Goal: Transaction & Acquisition: Purchase product/service

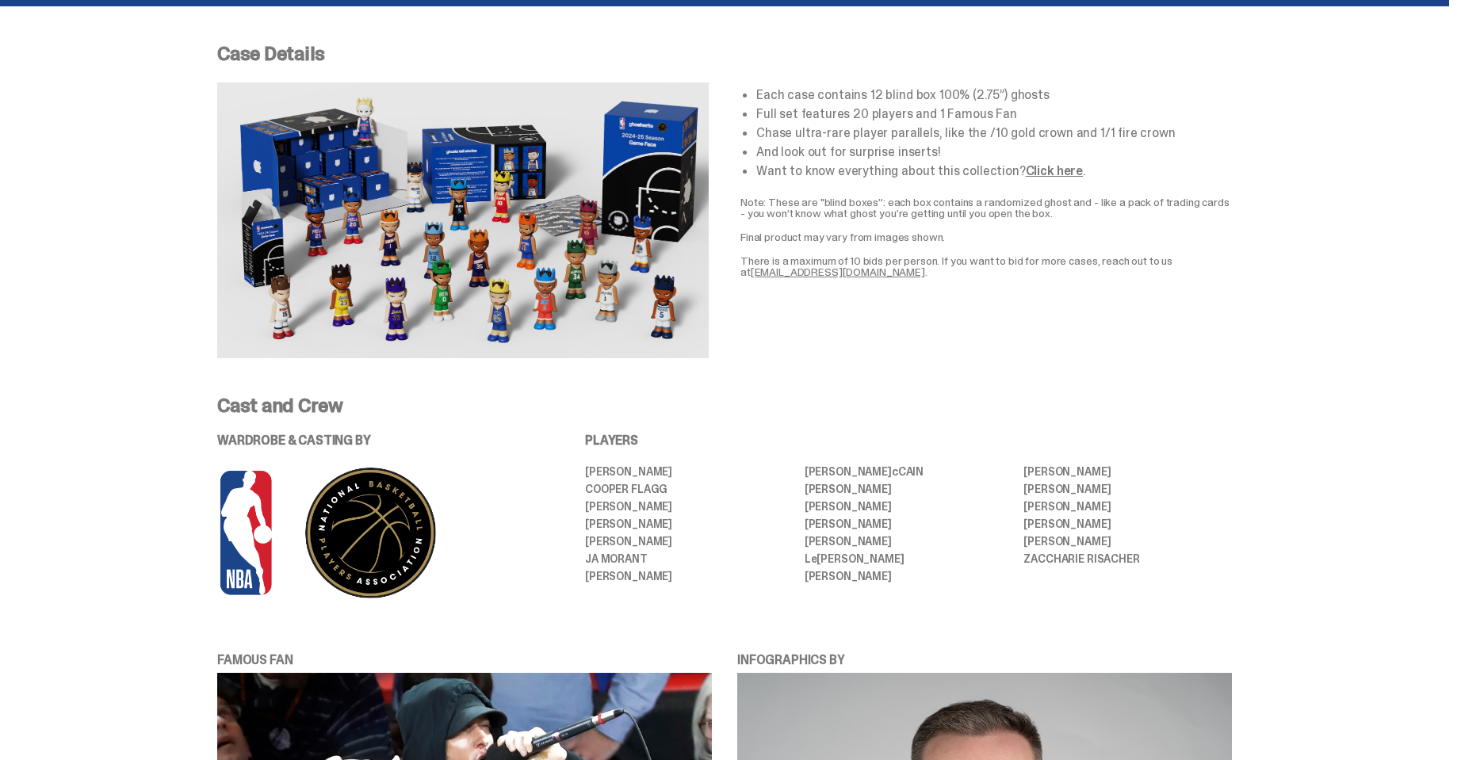
scroll to position [713, 0]
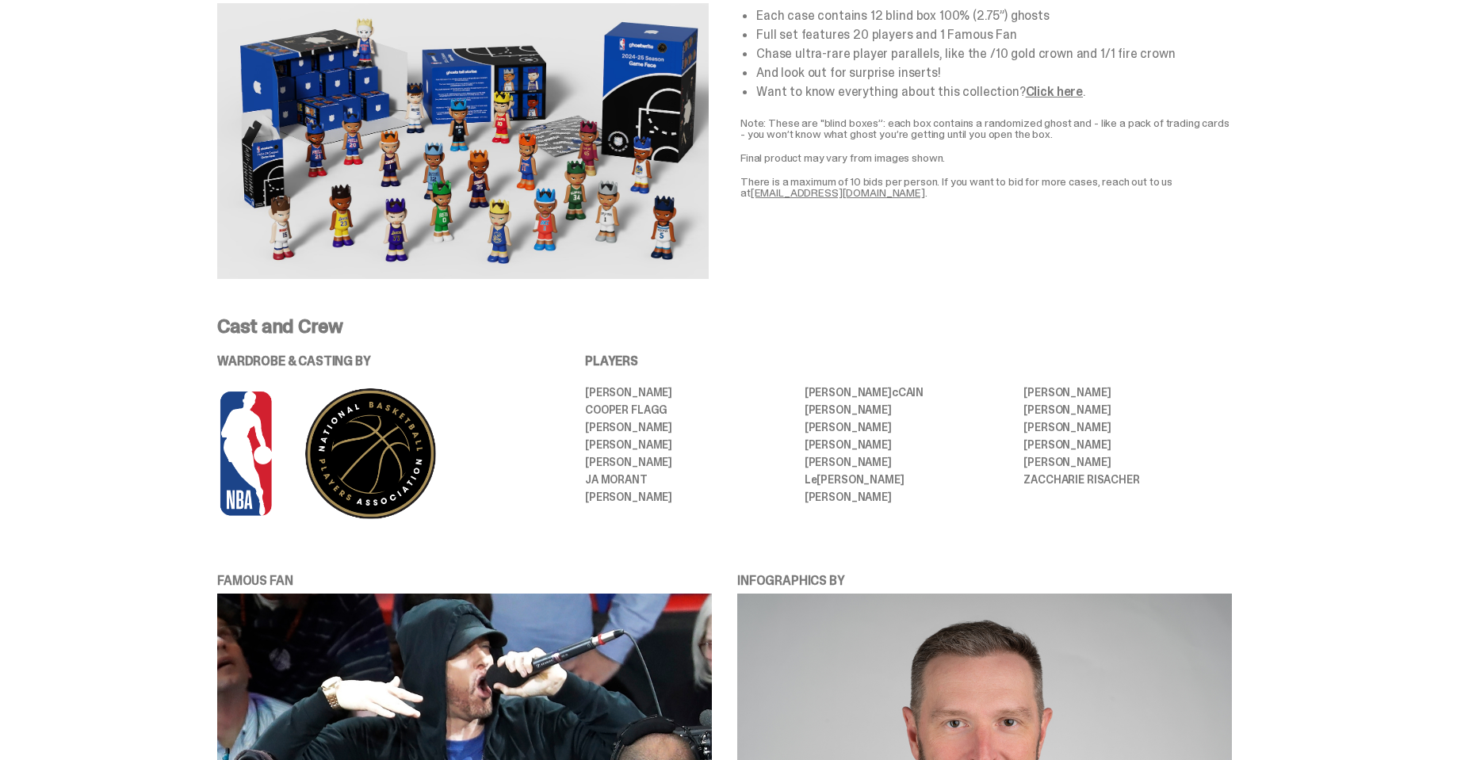
click at [454, 175] on img at bounding box center [462, 141] width 491 height 276
click at [1054, 87] on link "Click here" at bounding box center [1054, 91] width 57 height 17
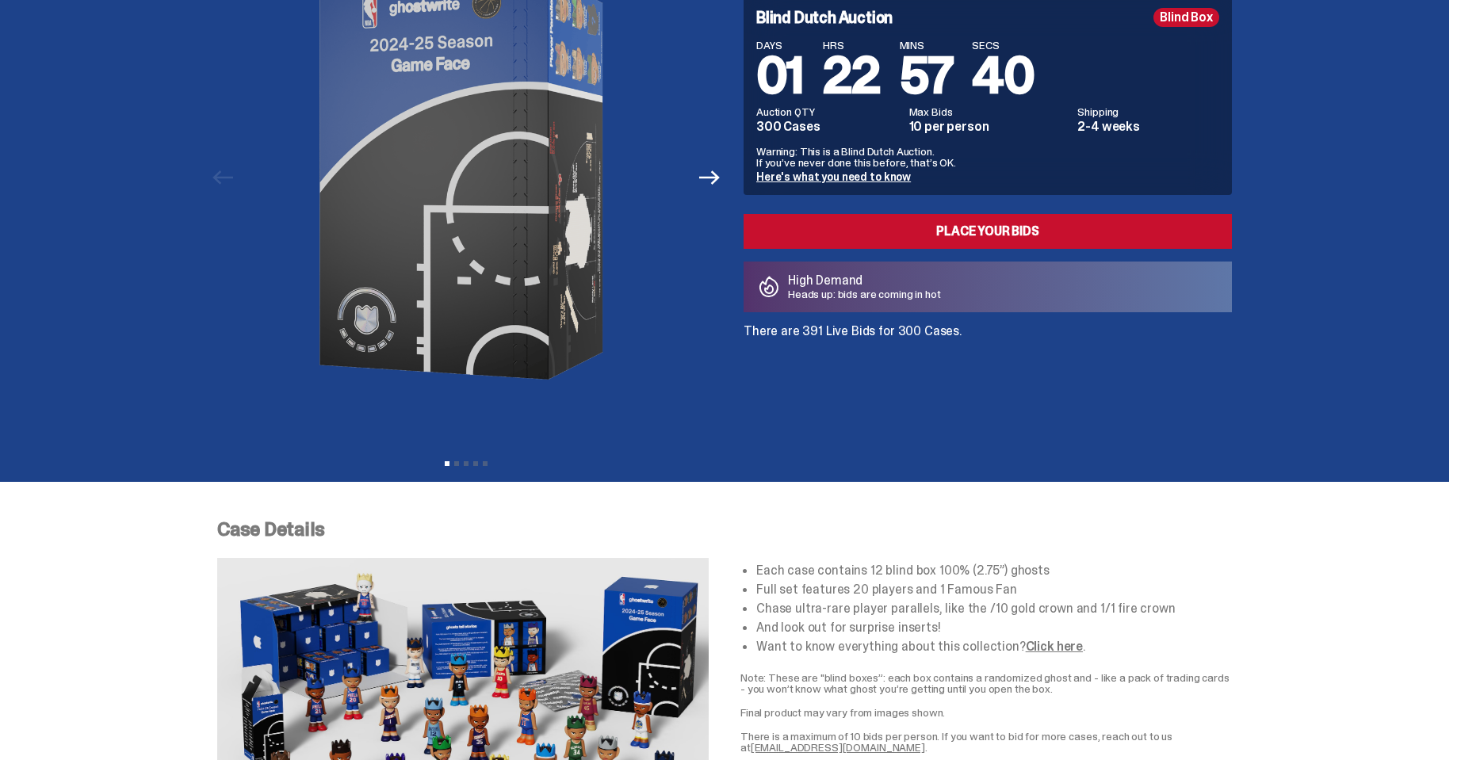
scroll to position [0, 0]
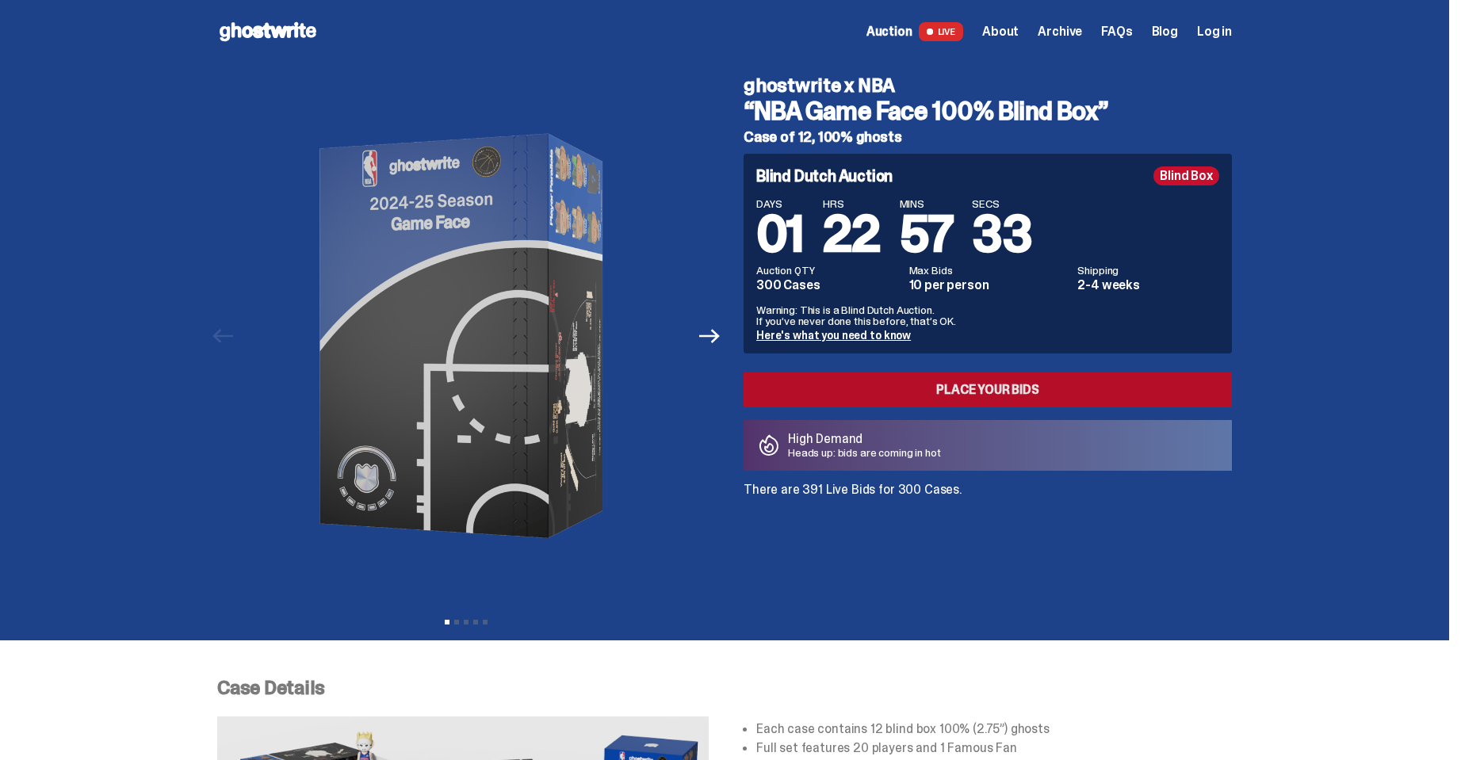
click at [906, 380] on link "Place your Bids" at bounding box center [988, 390] width 488 height 35
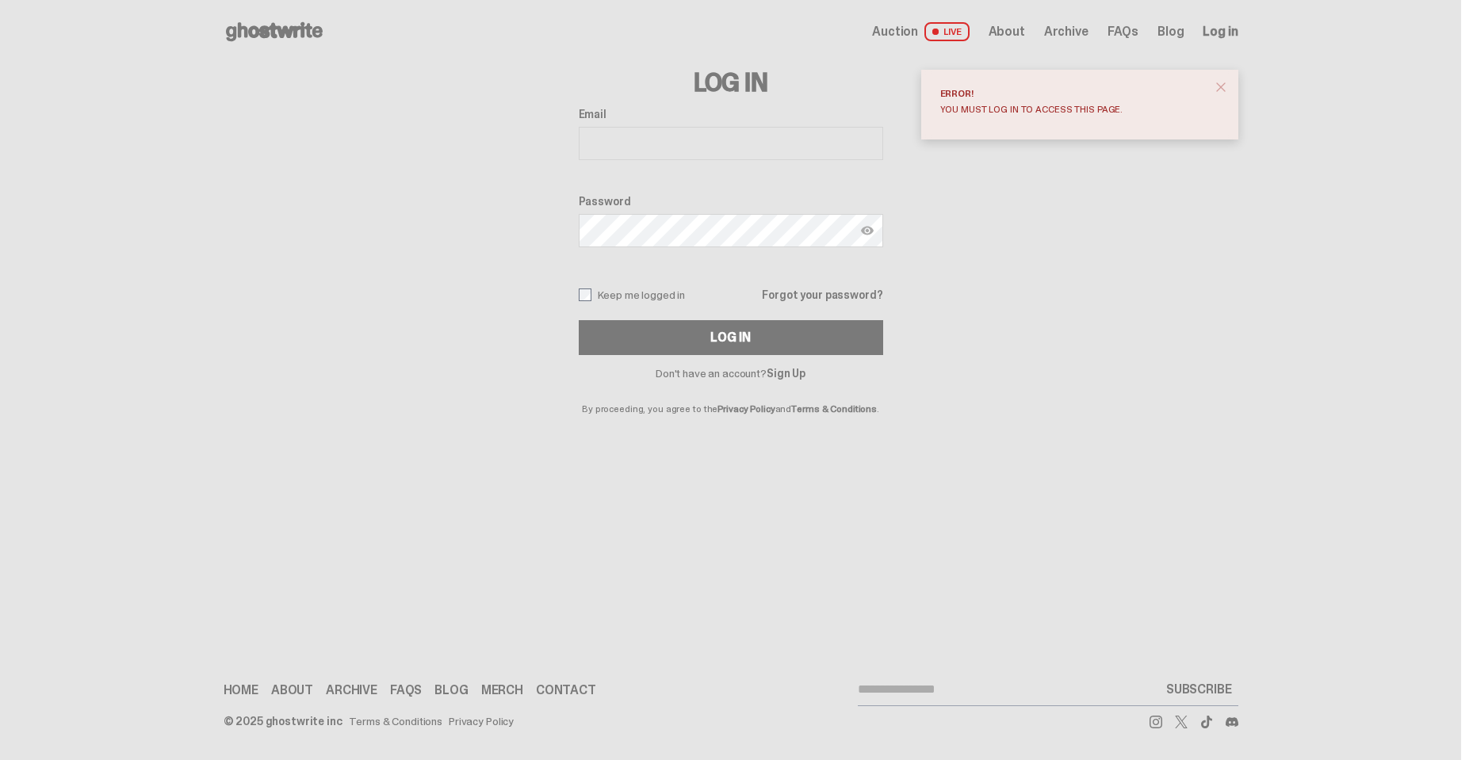
click at [1225, 82] on span "close" at bounding box center [1221, 87] width 16 height 16
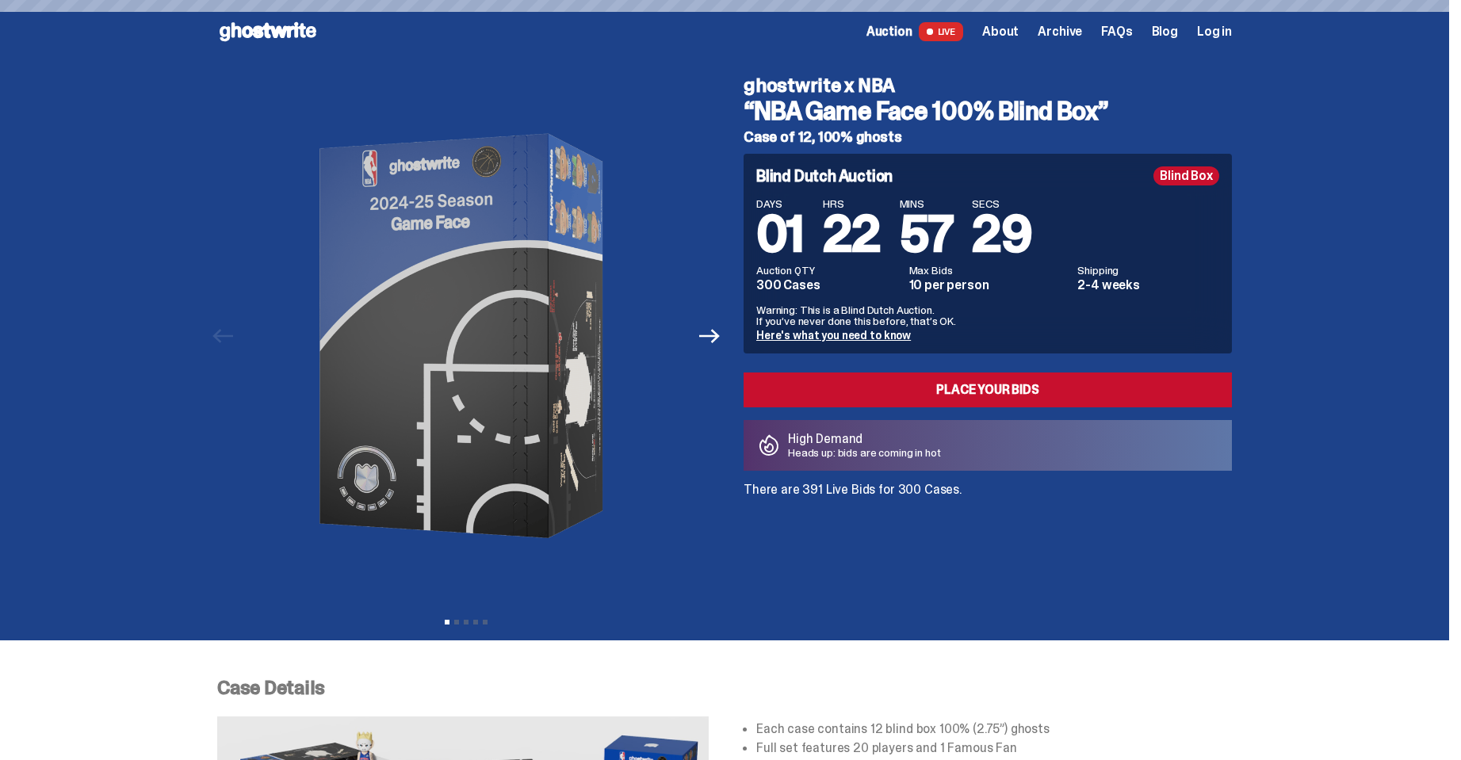
click at [838, 335] on link "Here's what you need to know" at bounding box center [833, 335] width 155 height 14
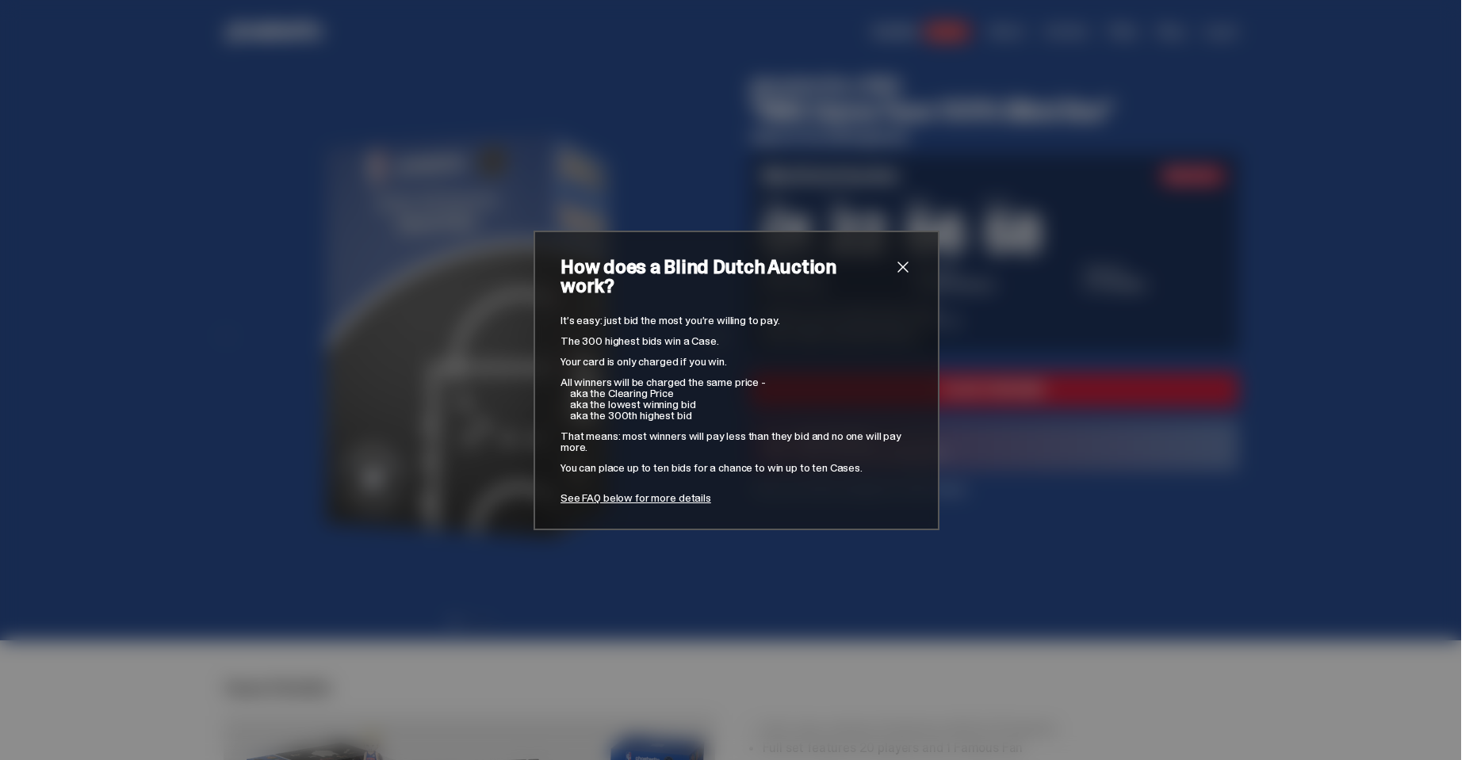
click at [896, 270] on span "close" at bounding box center [902, 267] width 19 height 19
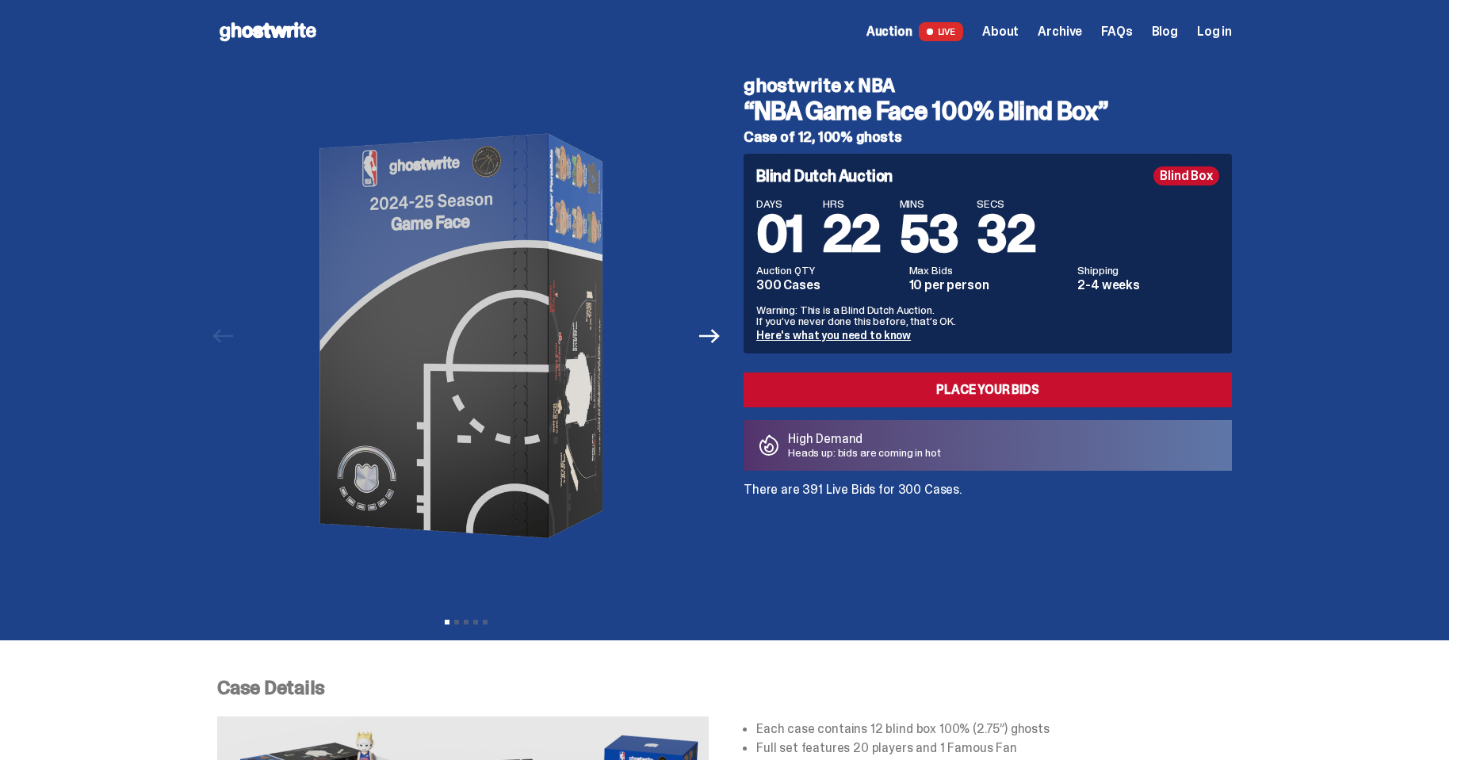
click at [904, 32] on span "Auction" at bounding box center [889, 31] width 46 height 13
click at [905, 31] on span "Auction" at bounding box center [889, 31] width 46 height 13
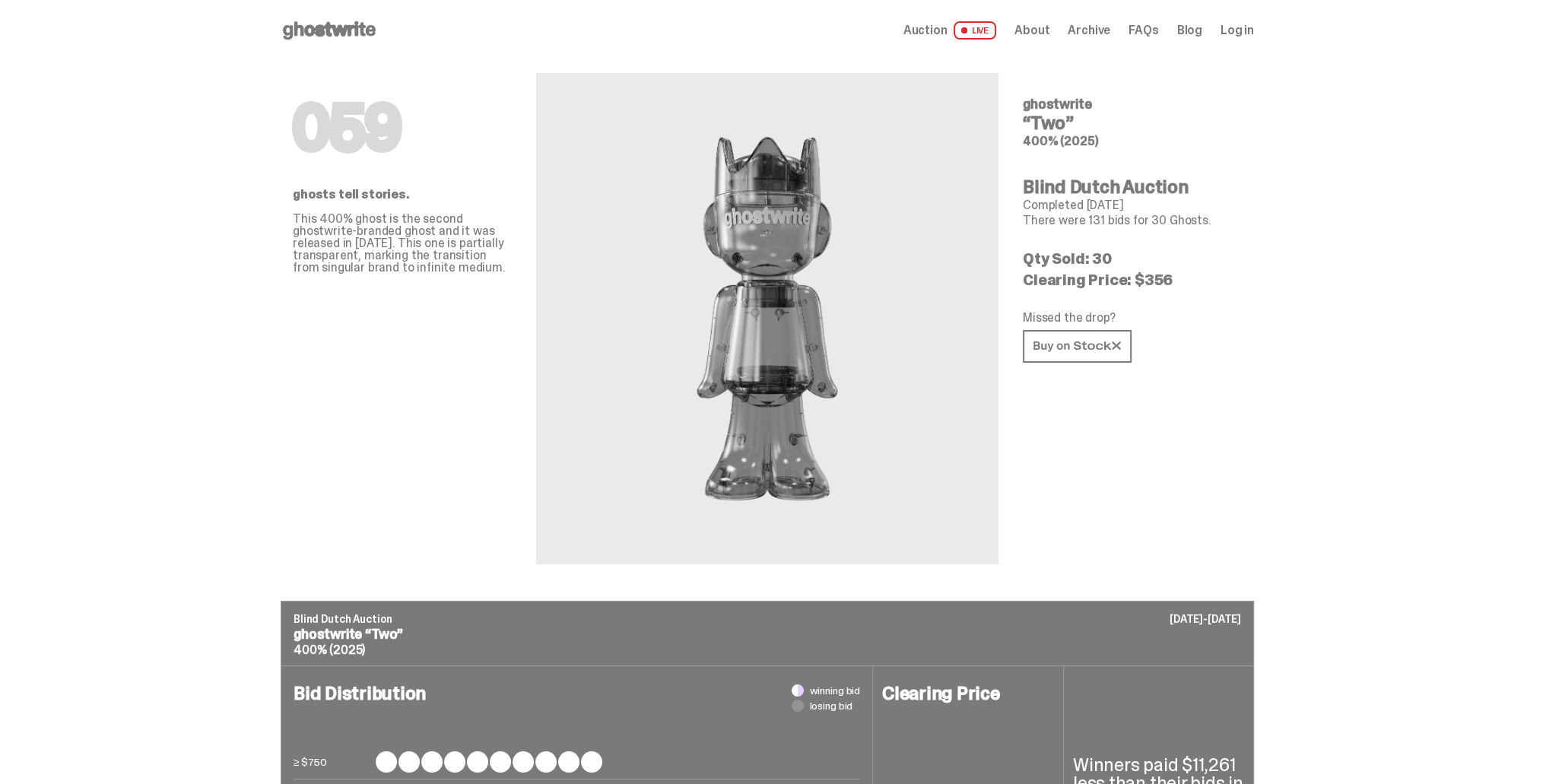
click at [306, 25] on use at bounding box center [329, 30] width 93 height 18
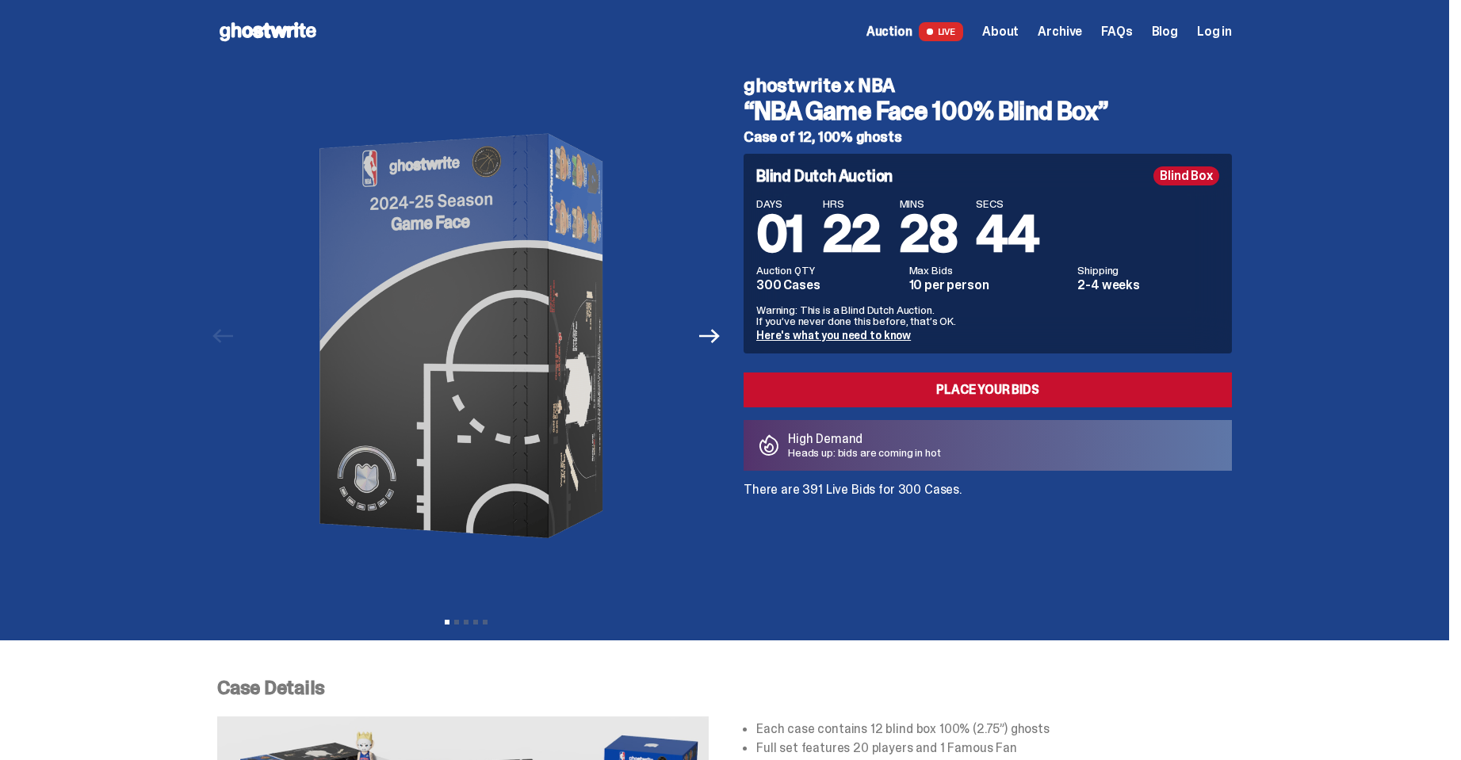
click at [1019, 32] on span "About" at bounding box center [1000, 31] width 36 height 13
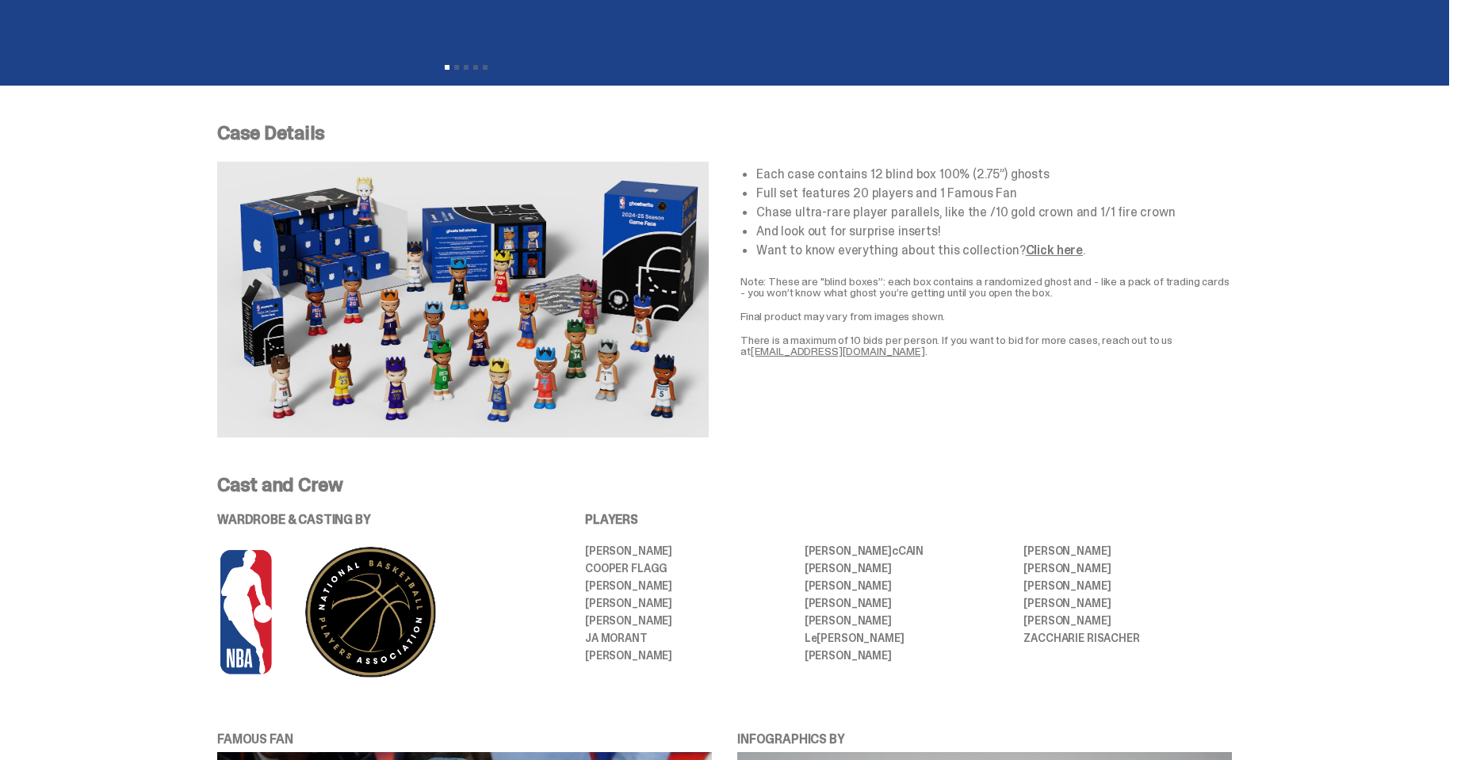
scroll to position [634, 0]
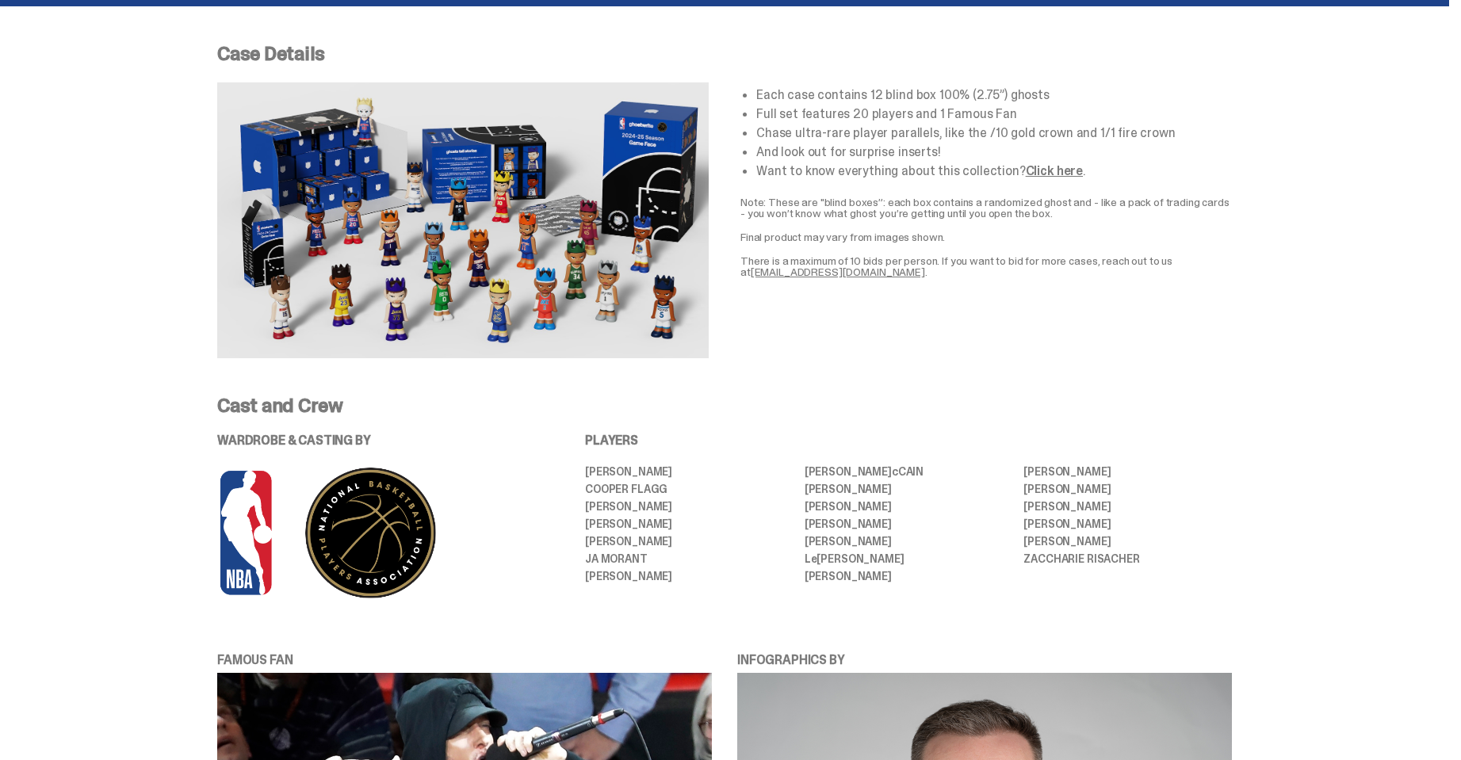
click at [1056, 169] on link "Click here" at bounding box center [1054, 170] width 57 height 17
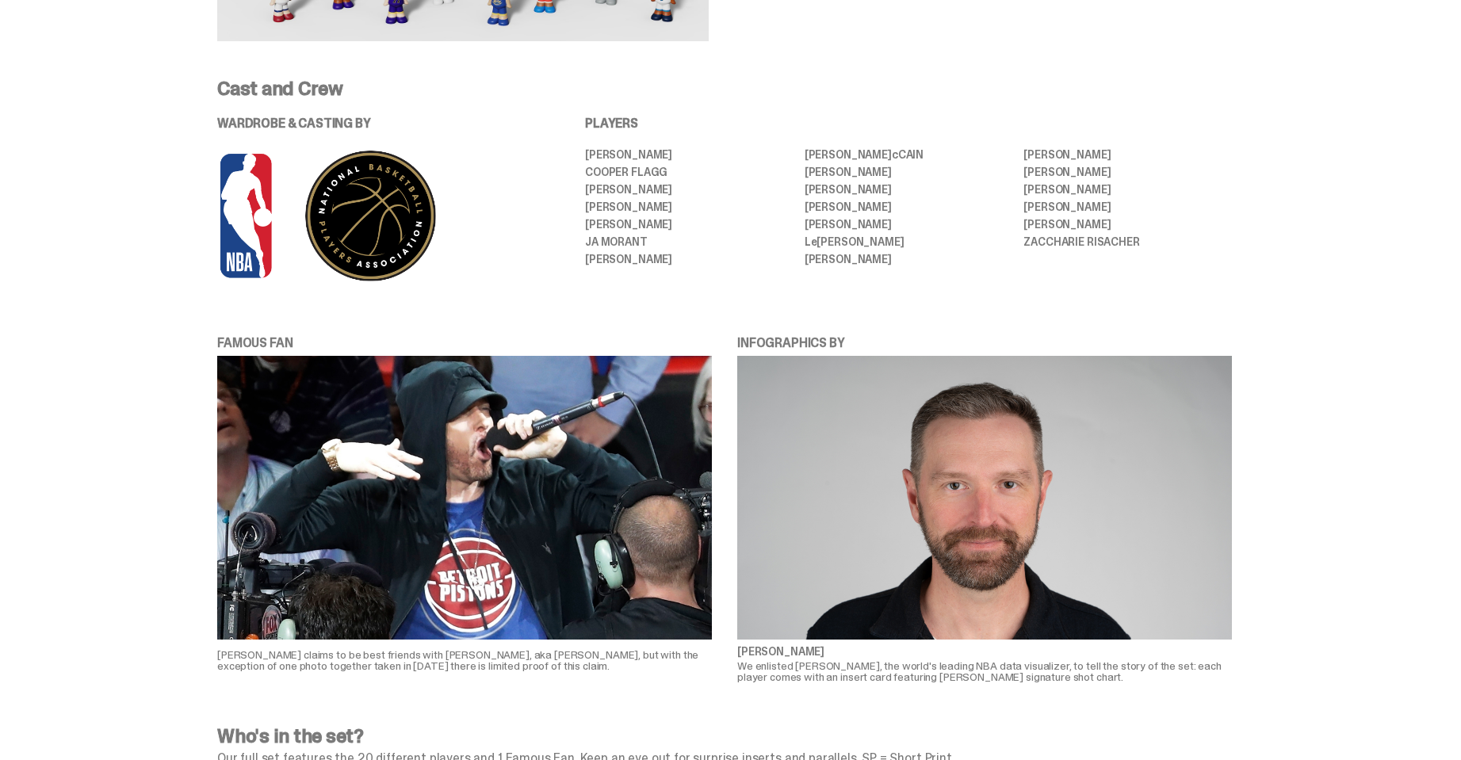
scroll to position [872, 0]
